Goal: Task Accomplishment & Management: Use online tool/utility

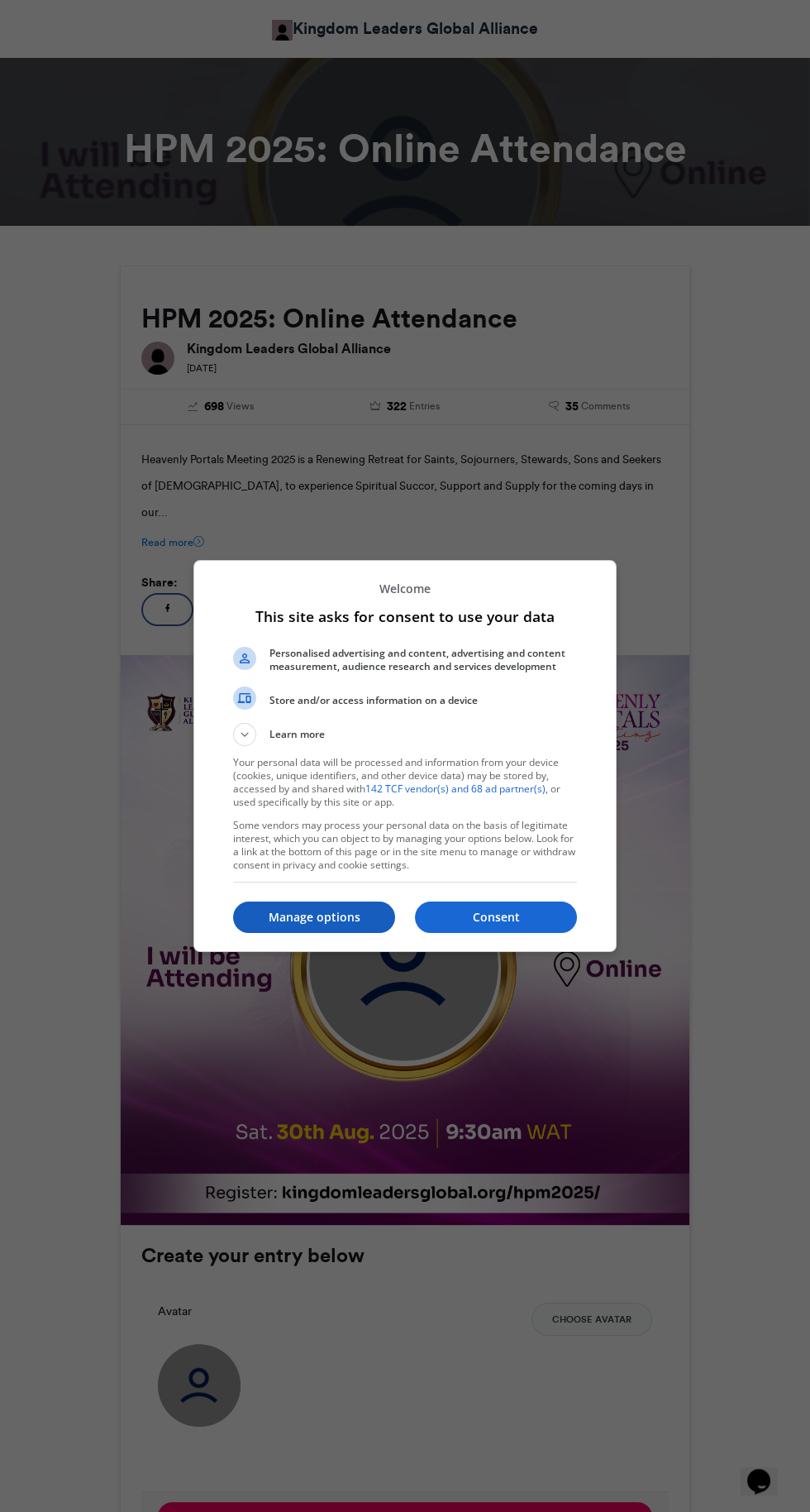
click at [332, 925] on p "Manage options" at bounding box center [314, 917] width 162 height 17
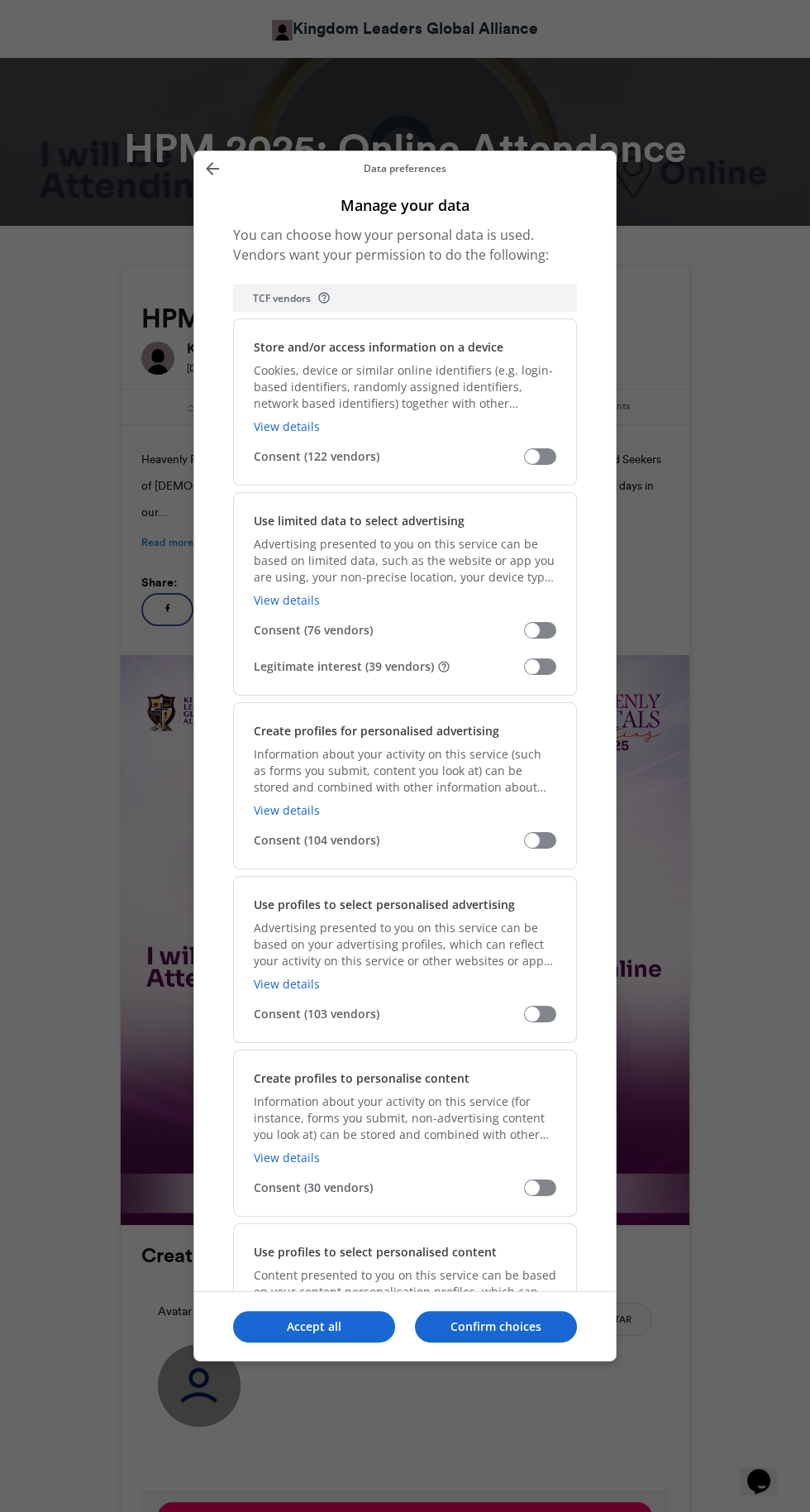
click at [548, 658] on span "Manage your data" at bounding box center [540, 666] width 33 height 17
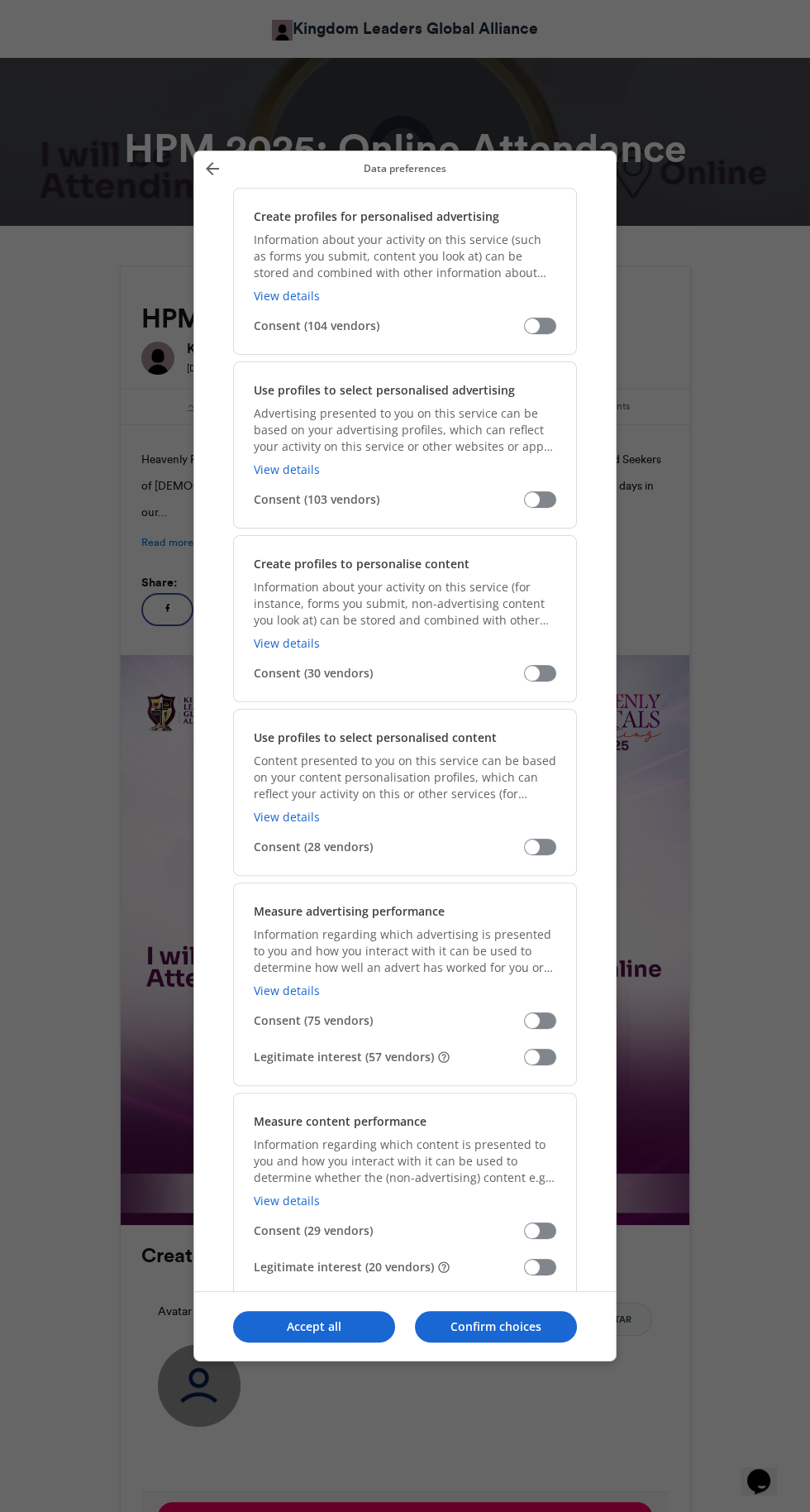
scroll to position [517, 0]
click at [552, 1047] on span "Manage your data" at bounding box center [540, 1054] width 33 height 17
click at [548, 1256] on span "Manage your data" at bounding box center [540, 1264] width 33 height 17
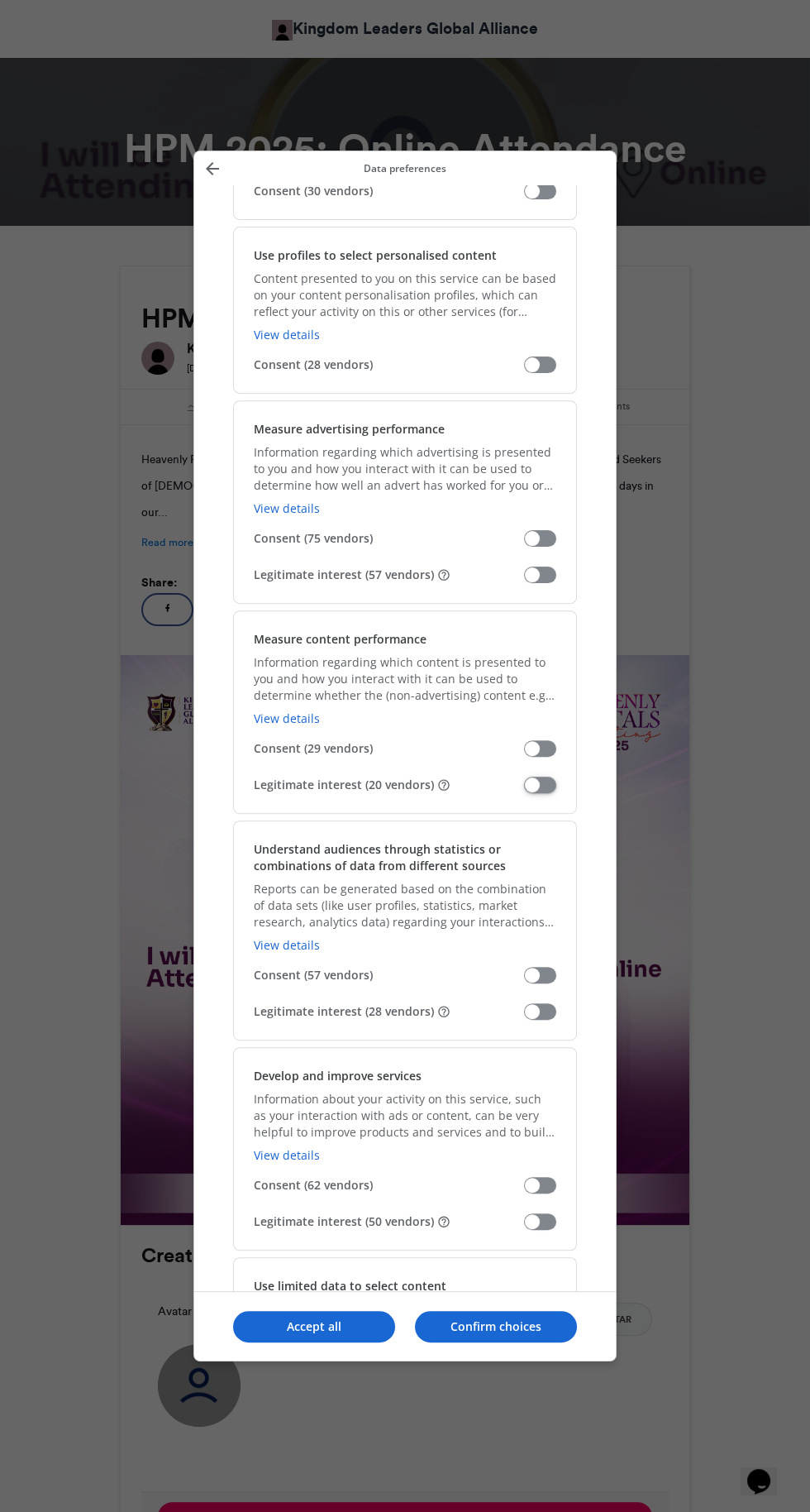
scroll to position [998, 0]
click at [548, 1001] on span "Manage your data" at bounding box center [540, 1009] width 33 height 17
click at [548, 1212] on span "Manage your data" at bounding box center [540, 1219] width 33 height 17
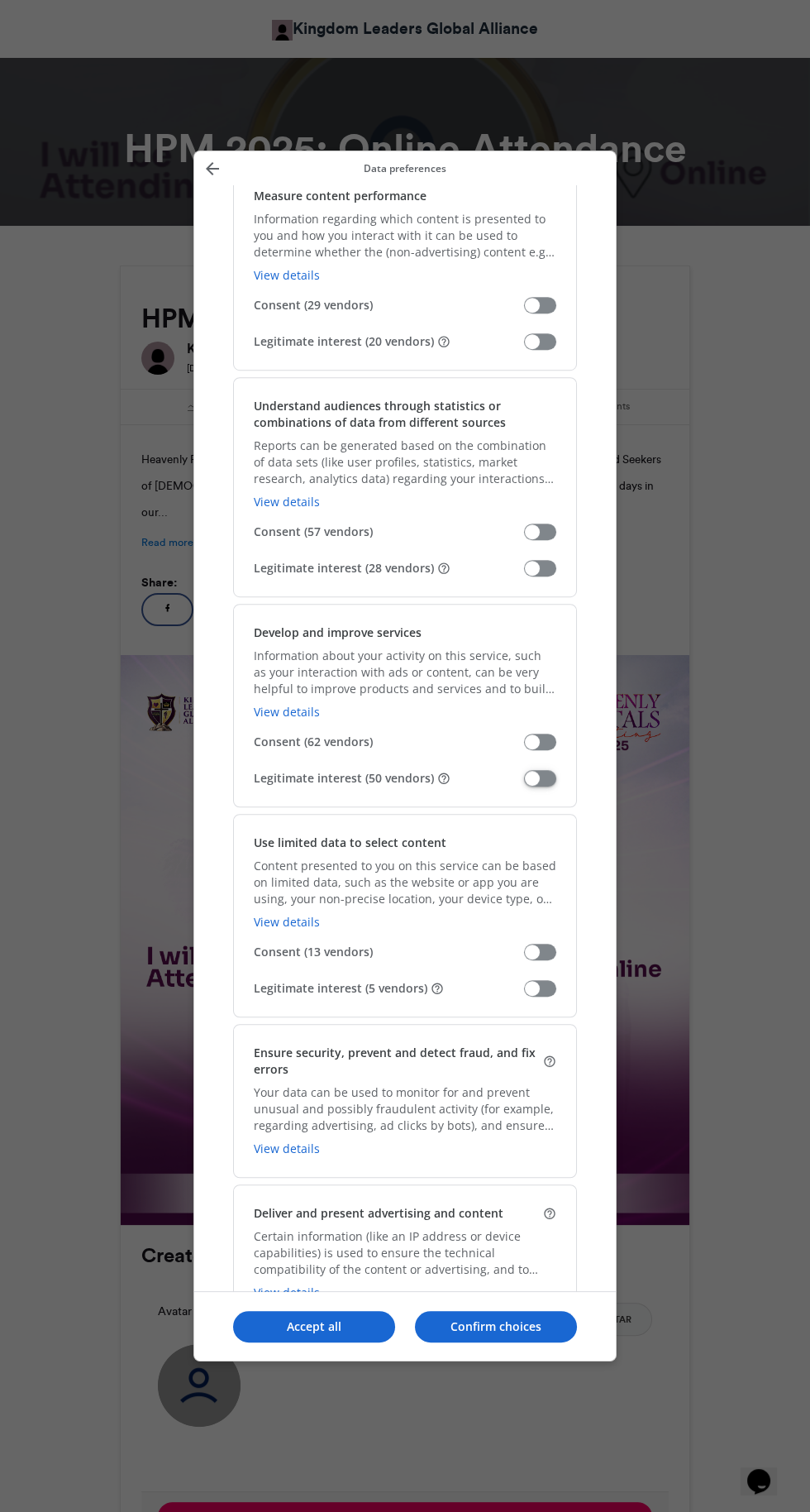
scroll to position [1442, 0]
click at [548, 978] on span "Manage your data" at bounding box center [540, 986] width 33 height 17
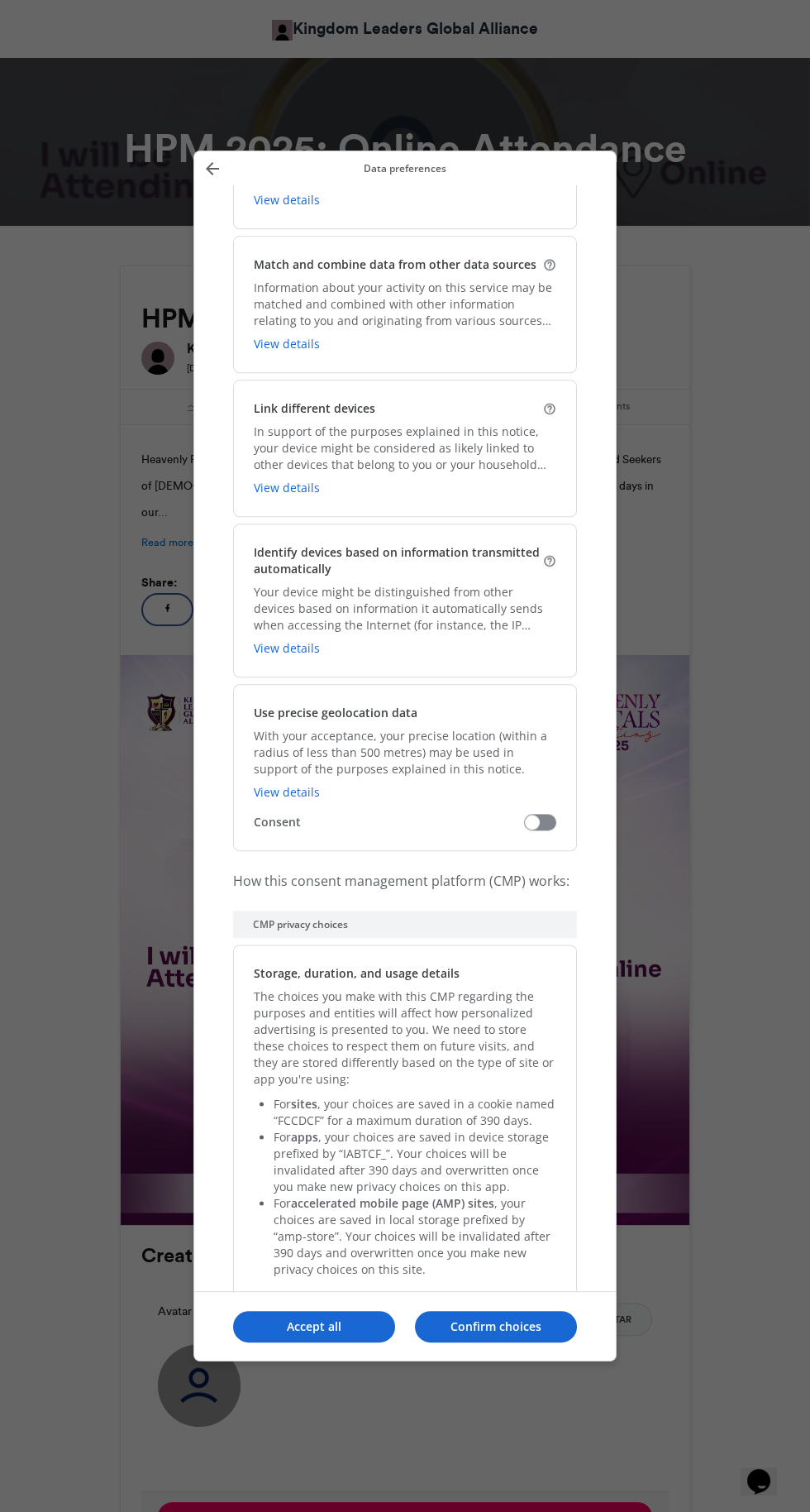
scroll to position [2678, 0]
click at [521, 1335] on p "Confirm choices" at bounding box center [496, 1326] width 162 height 17
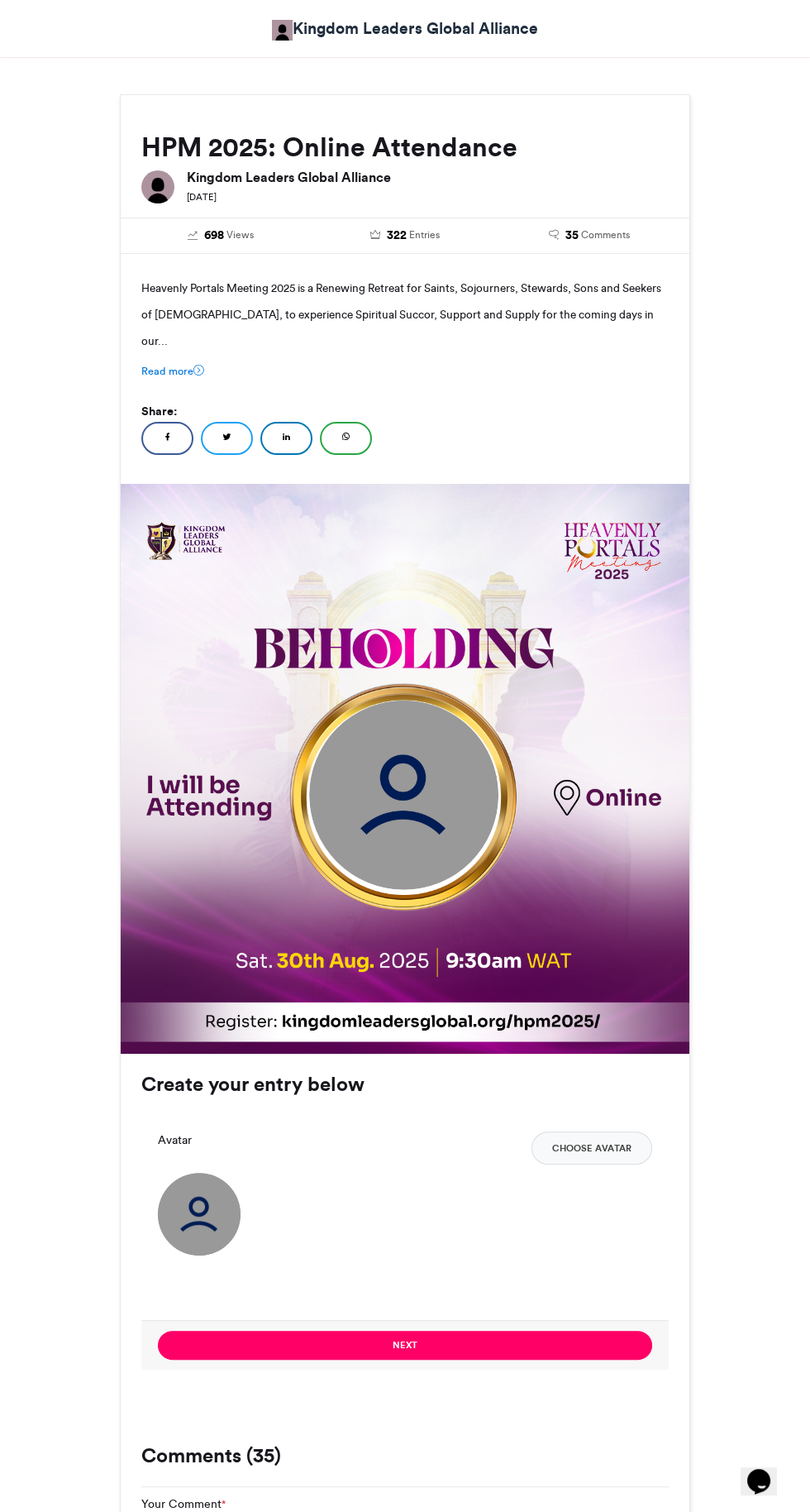
scroll to position [174, 0]
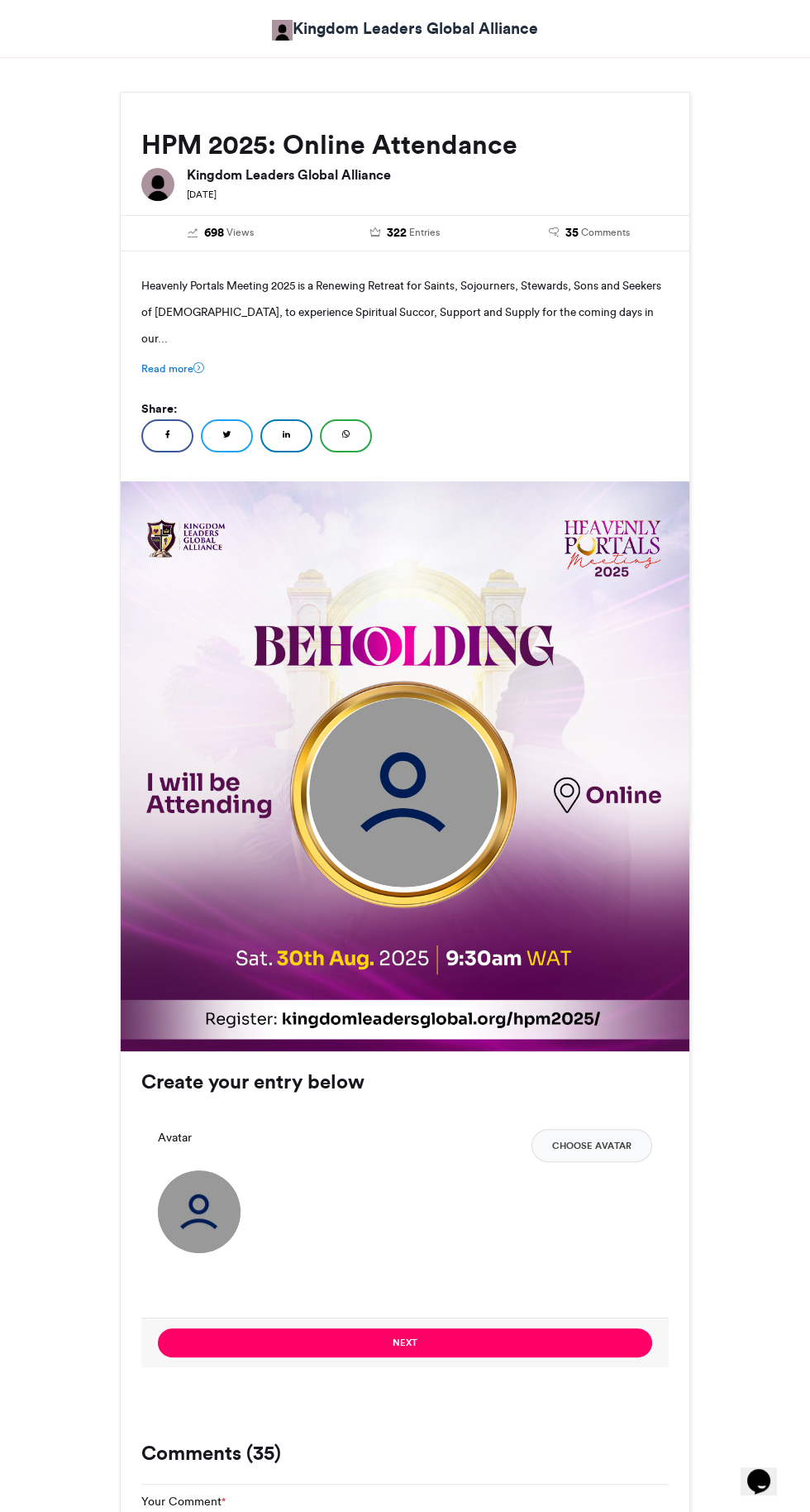
click at [406, 768] on img at bounding box center [404, 793] width 190 height 190
click at [203, 1200] on img at bounding box center [200, 1212] width 83 height 83
click at [626, 1129] on button "Choose Avatar" at bounding box center [592, 1144] width 121 height 33
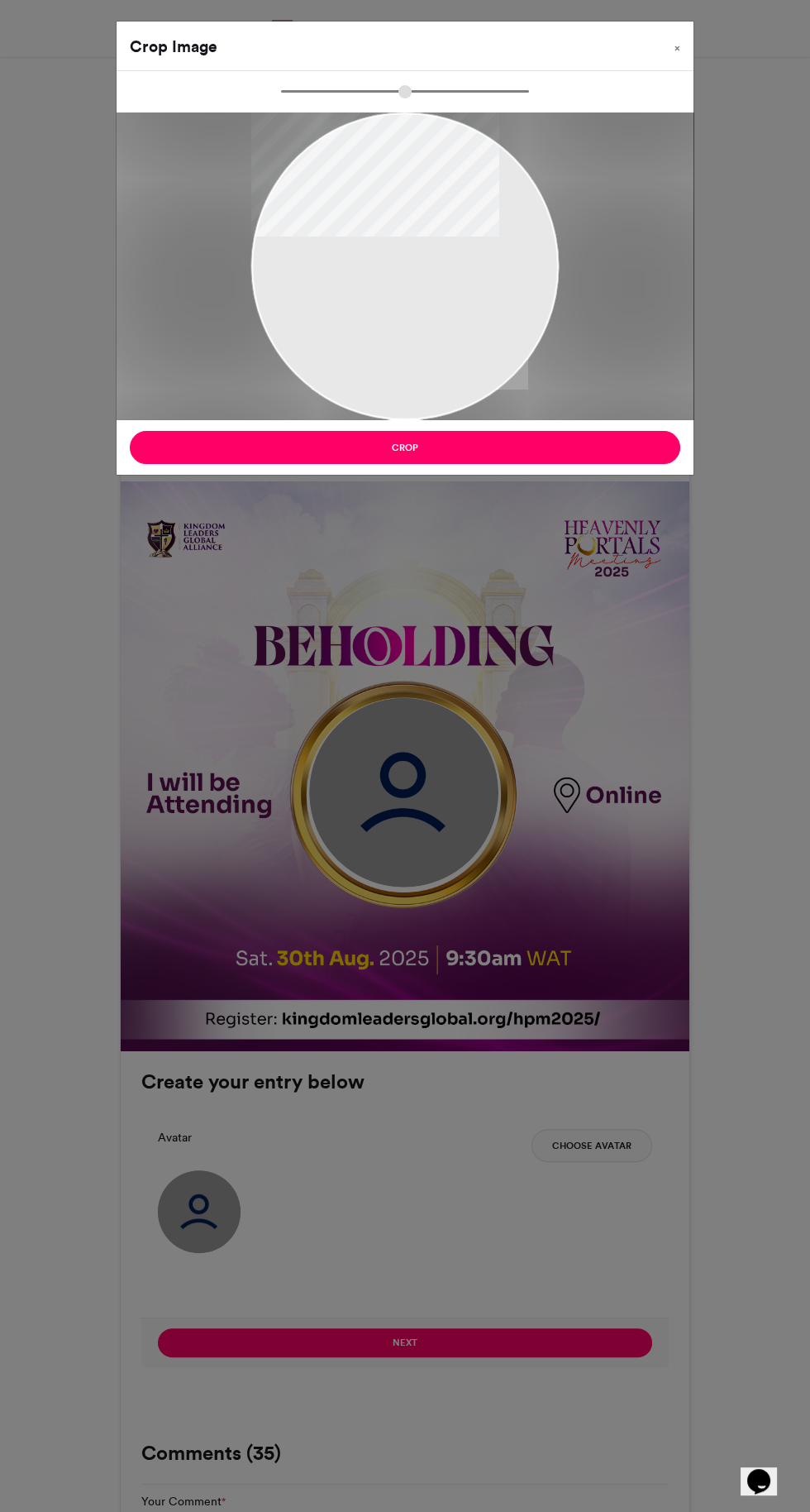
type input "******"
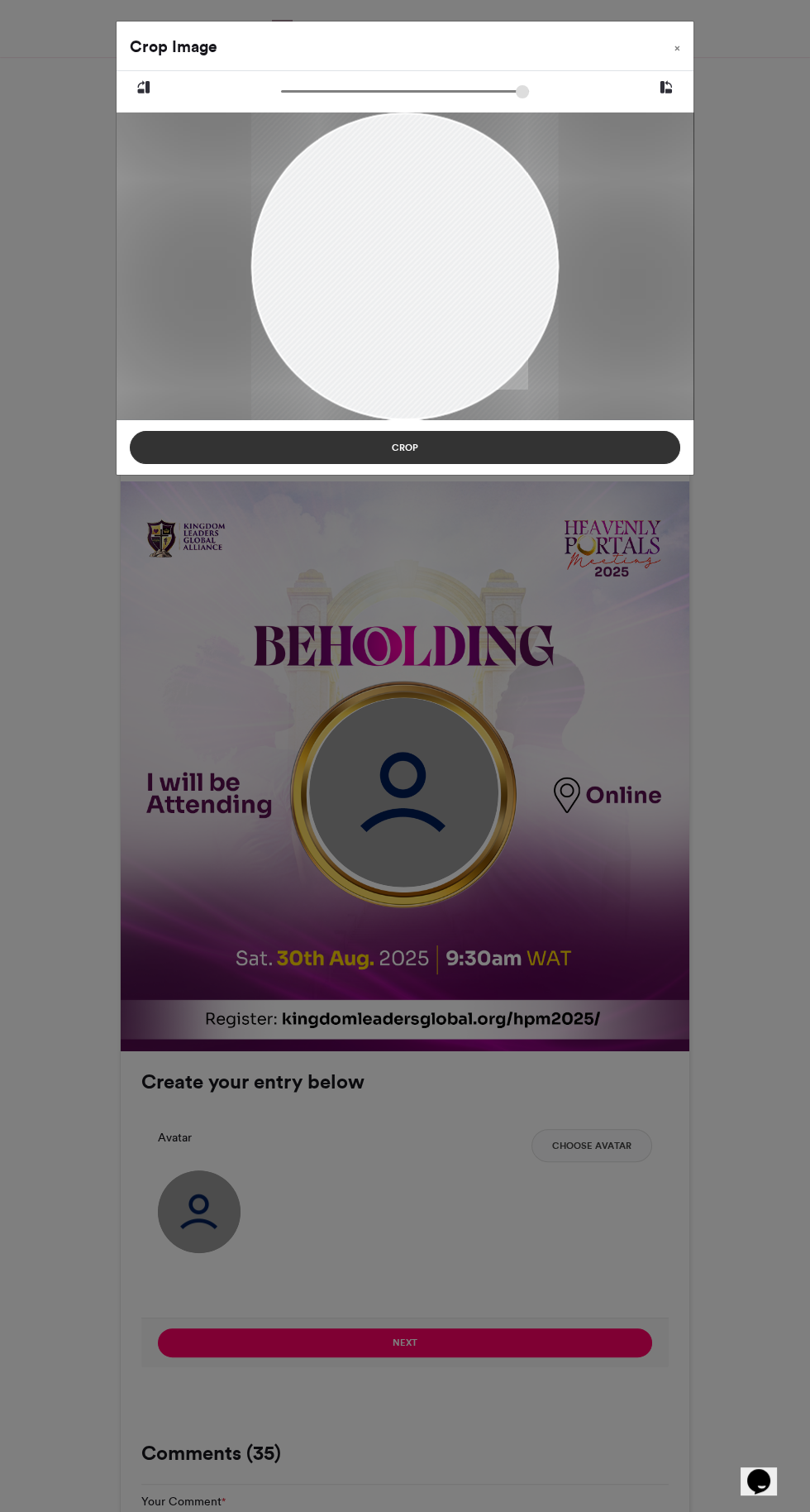
click at [614, 447] on button "Crop" at bounding box center [404, 447] width 550 height 33
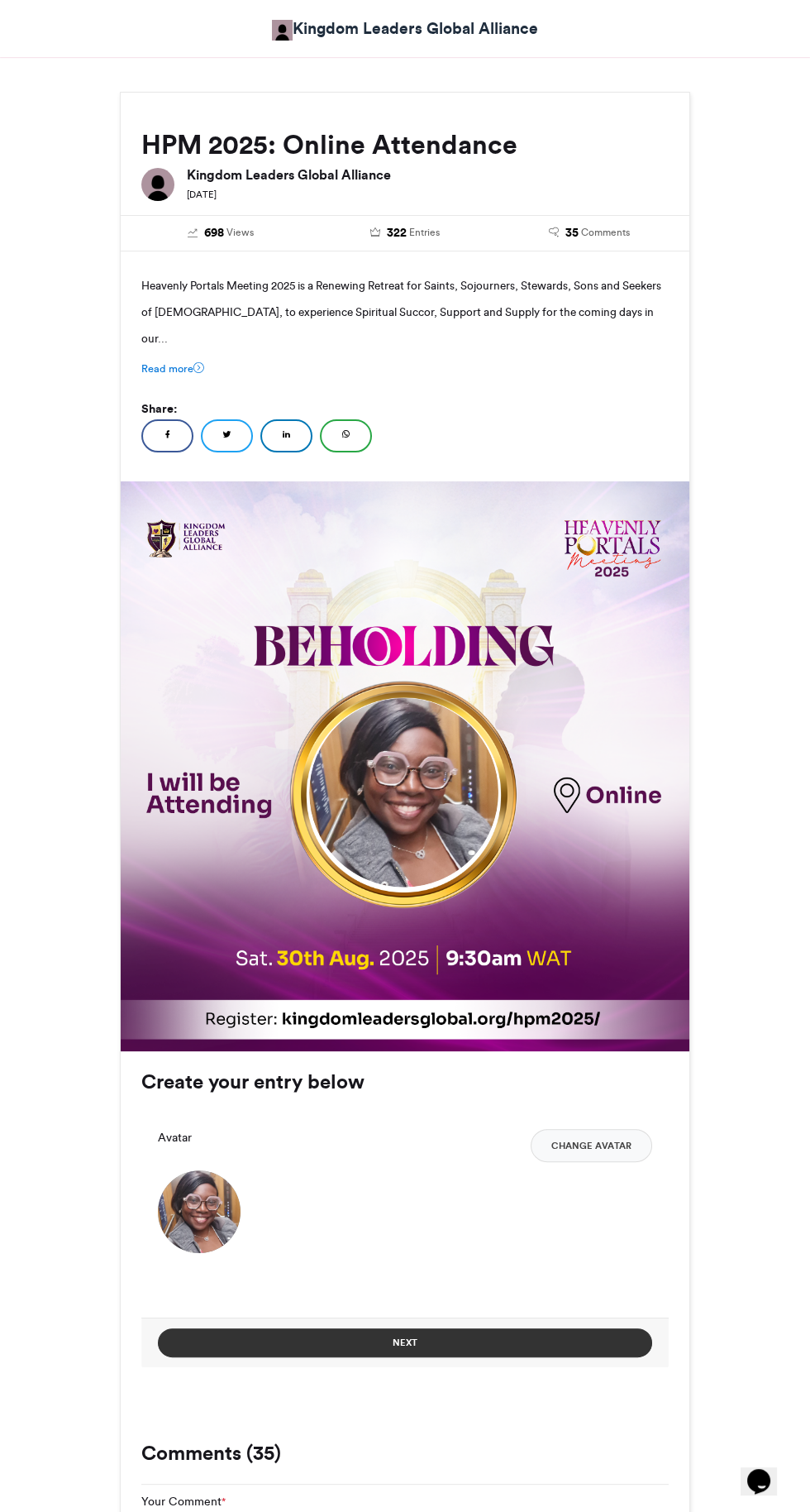
click at [468, 1328] on button "Next" at bounding box center [405, 1342] width 494 height 29
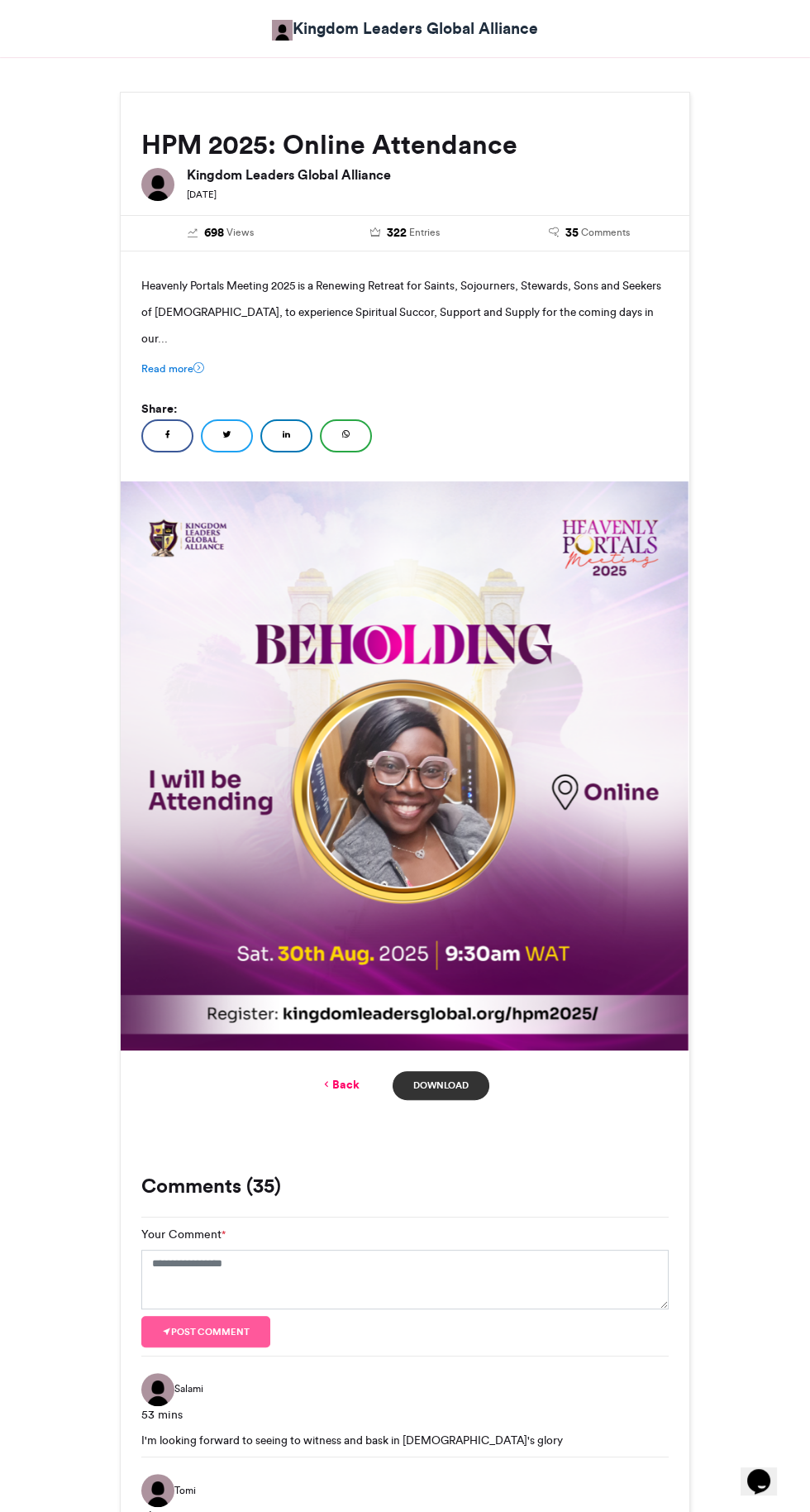
click at [449, 1071] on link "Download" at bounding box center [442, 1085] width 97 height 29
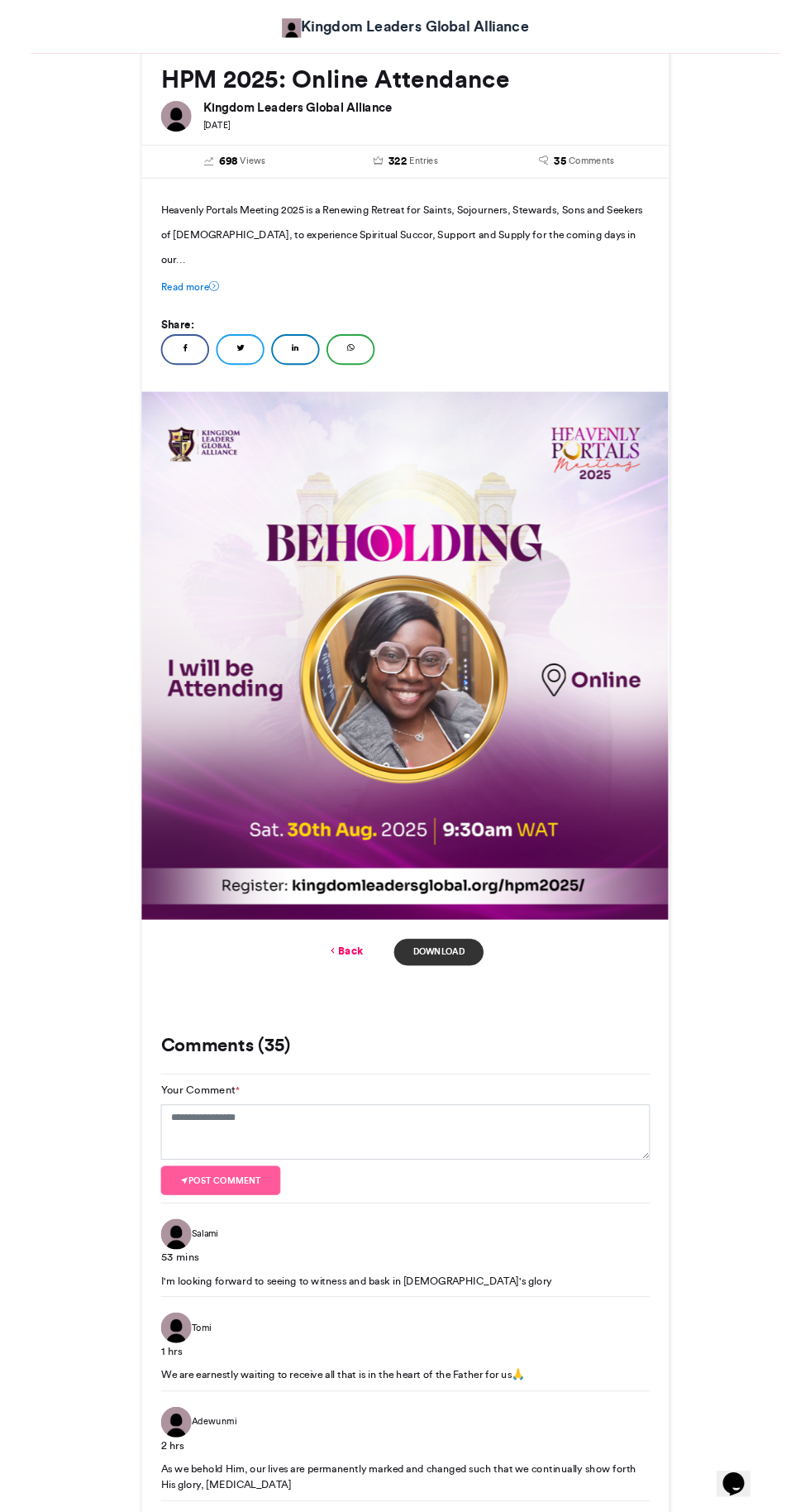
scroll to position [292, 0]
